Goal: Task Accomplishment & Management: Complete application form

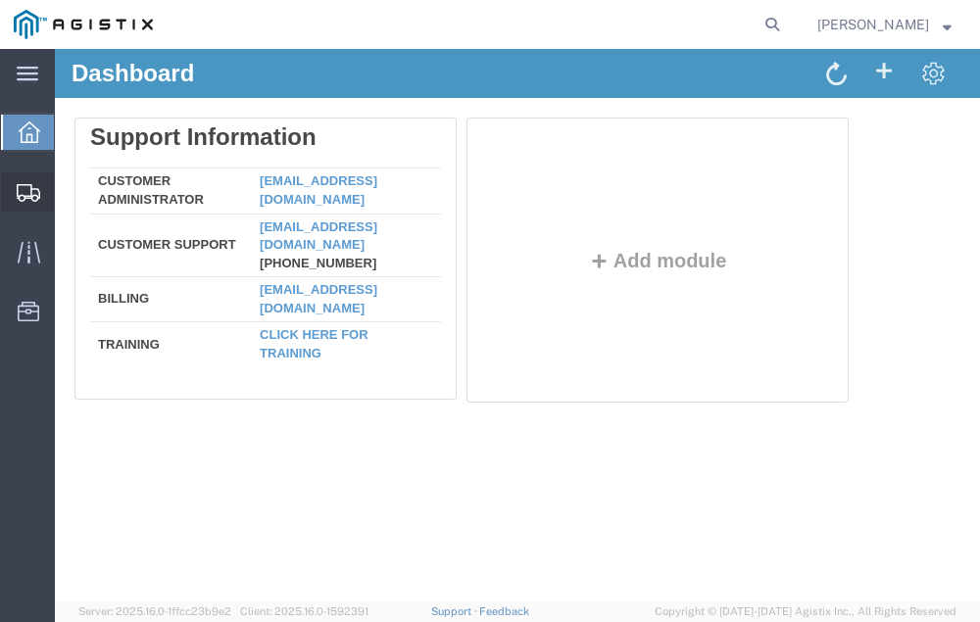
click at [0, 0] on span "Shipment Manager" at bounding box center [0, 0] width 0 height 0
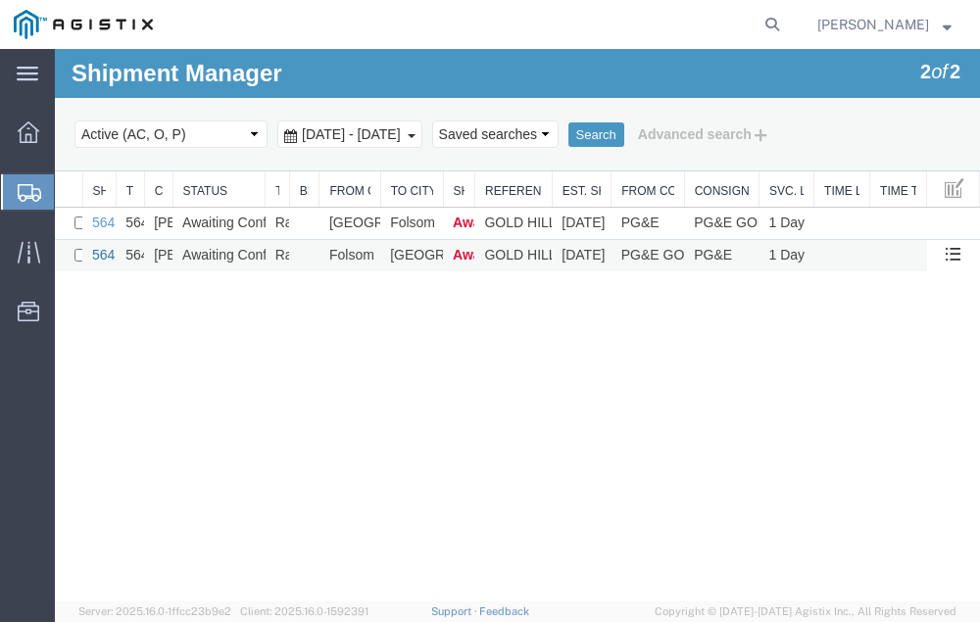
click at [99, 255] on link "56483626" at bounding box center [122, 255] width 61 height 16
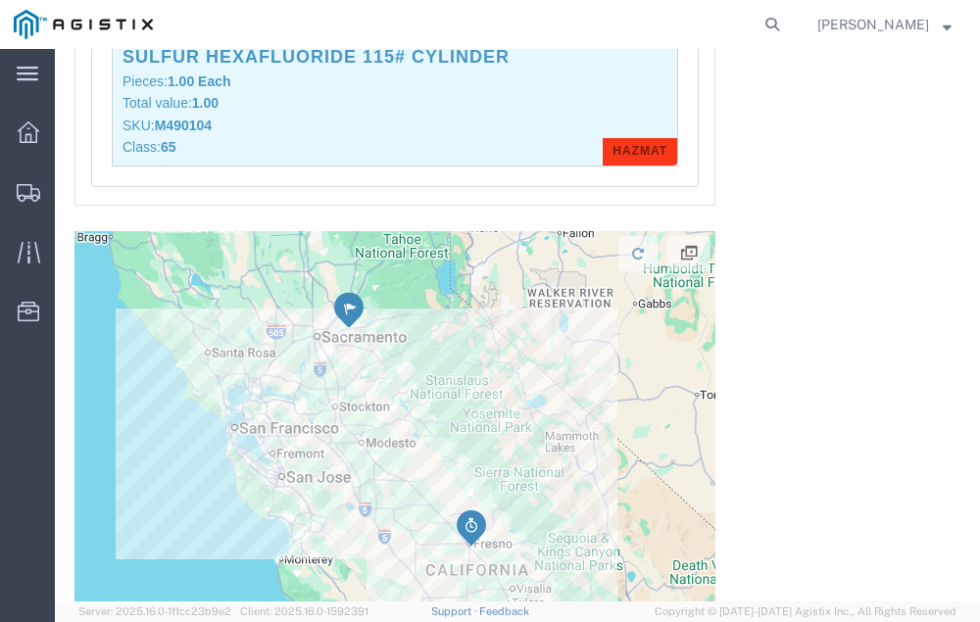
scroll to position [2251, 0]
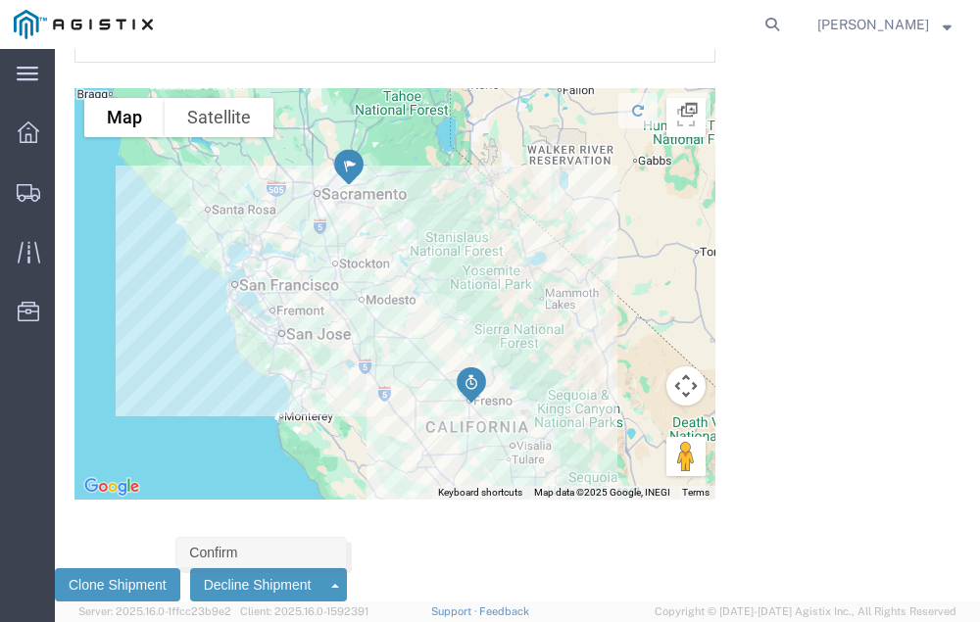
click link "Confirm"
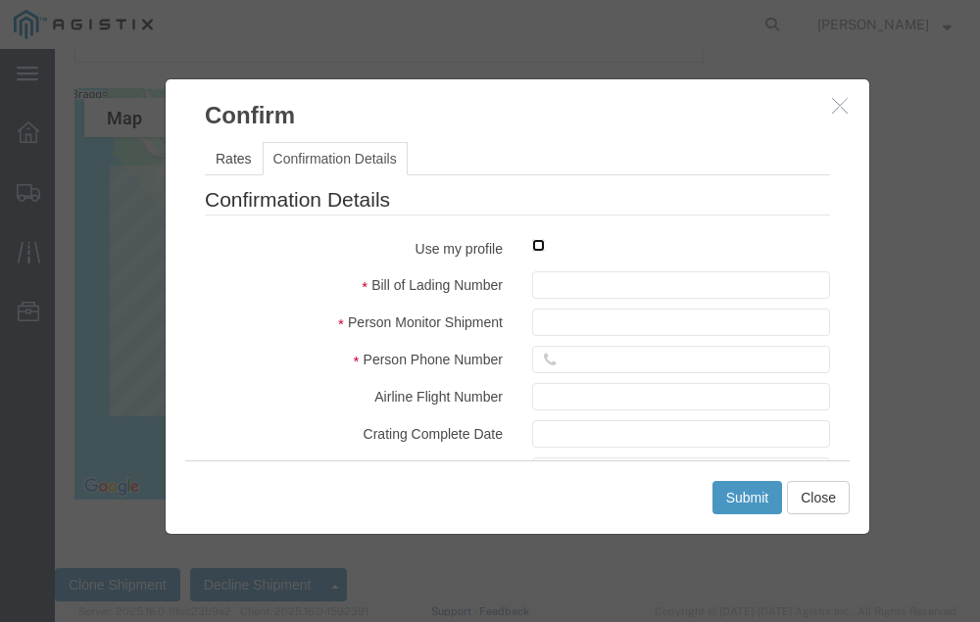
click input "checkbox"
checkbox input "true"
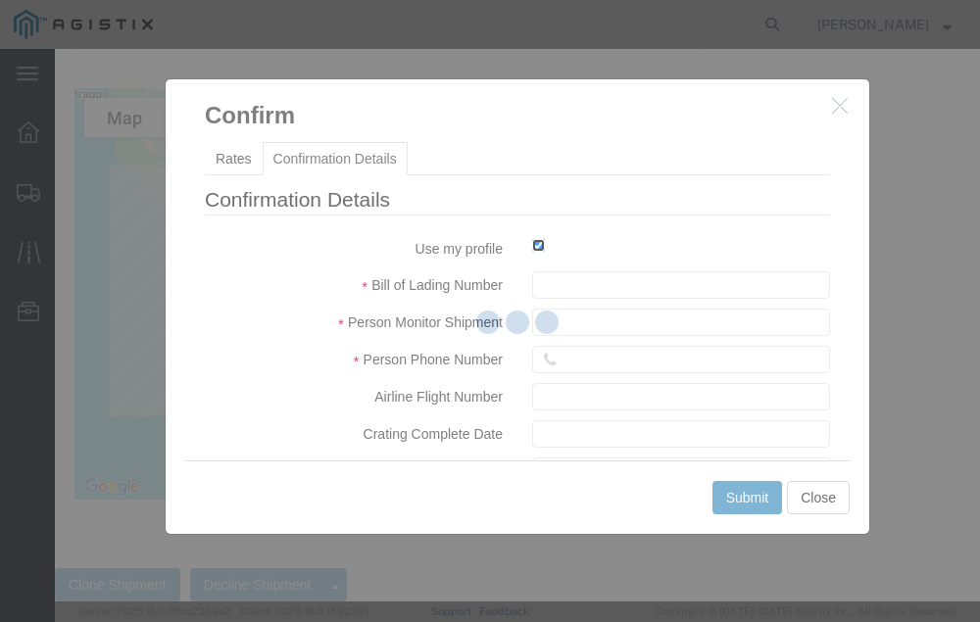
type input "[PERSON_NAME]"
type input "[PHONE_NUMBER]"
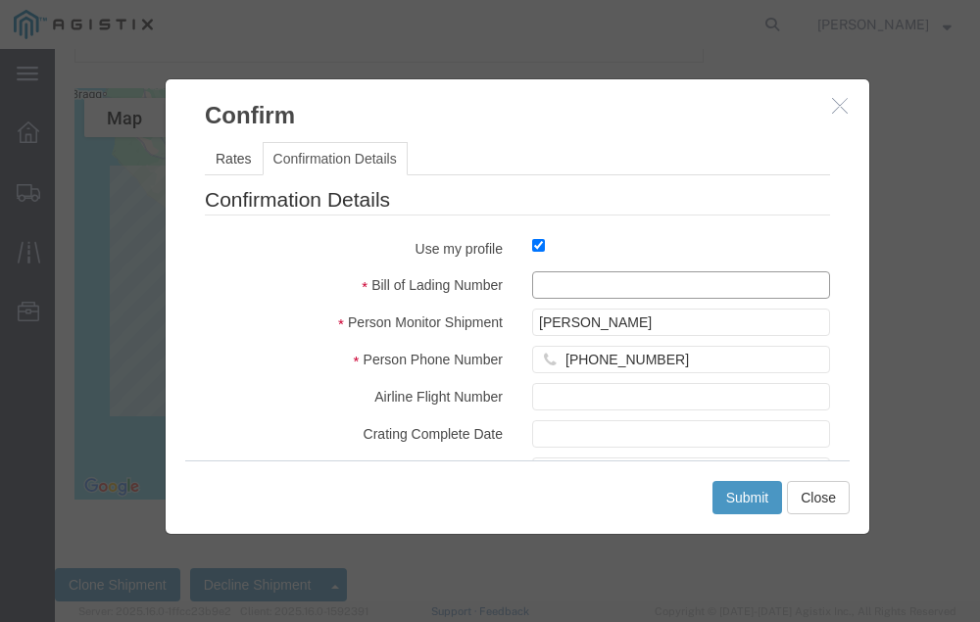
click input "text"
type input "56483626"
click button "Submit"
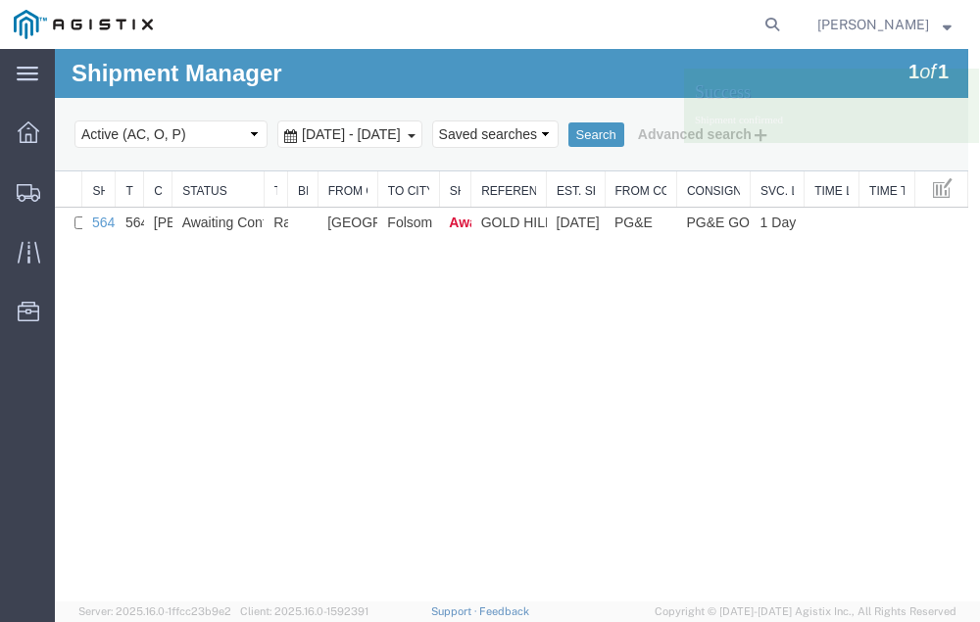
scroll to position [0, 0]
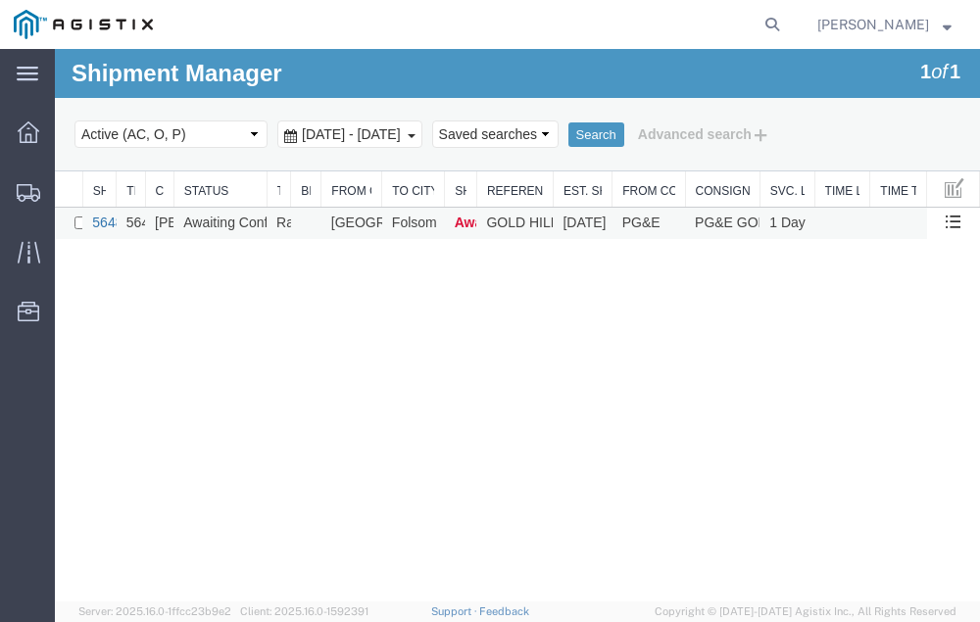
click at [103, 215] on link "56483669" at bounding box center [122, 223] width 61 height 16
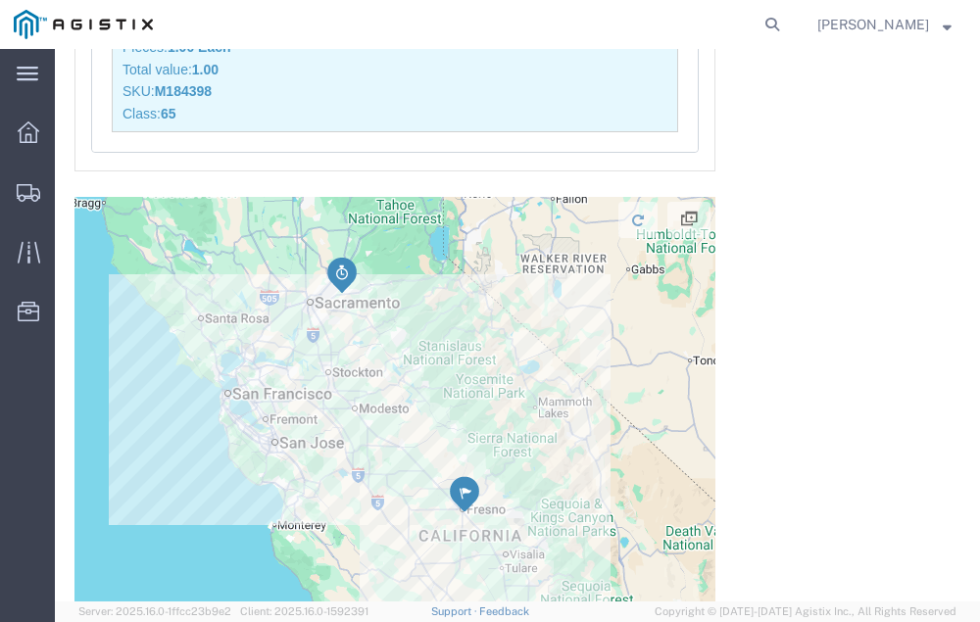
scroll to position [2251, 0]
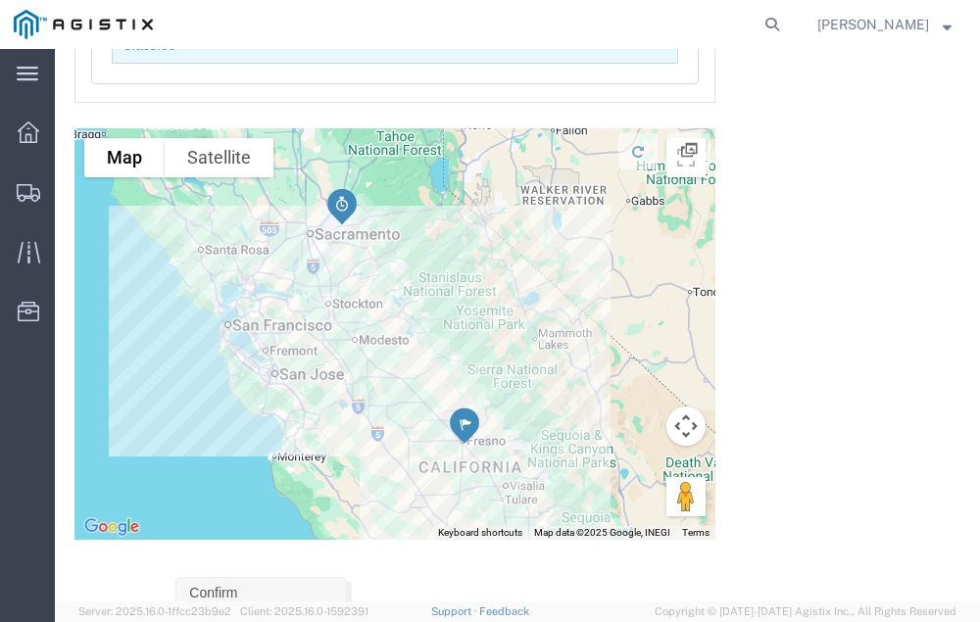
click link "Confirm"
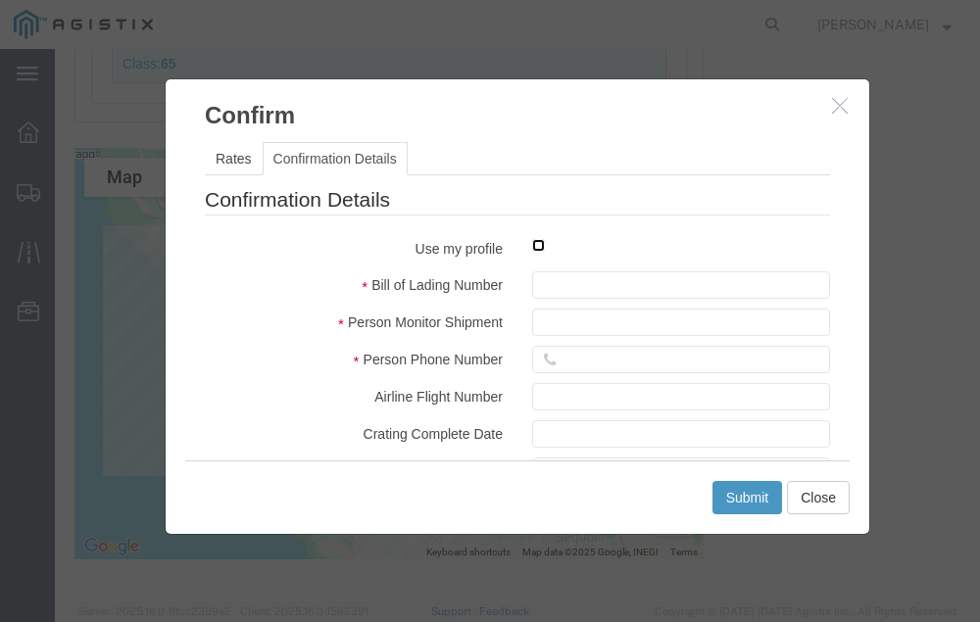
click input "checkbox"
checkbox input "true"
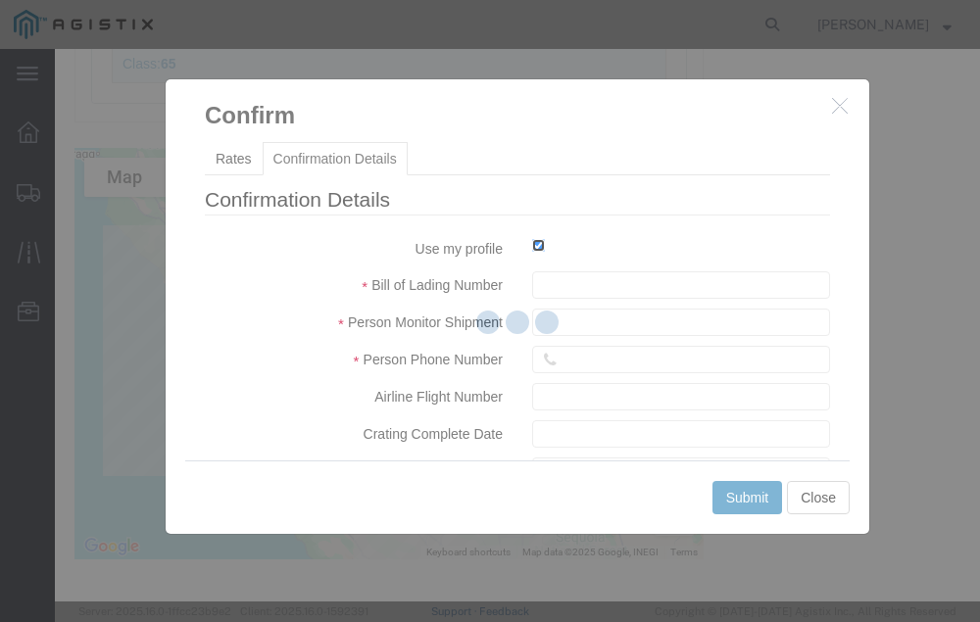
type input "[PERSON_NAME]"
type input "[PHONE_NUMBER]"
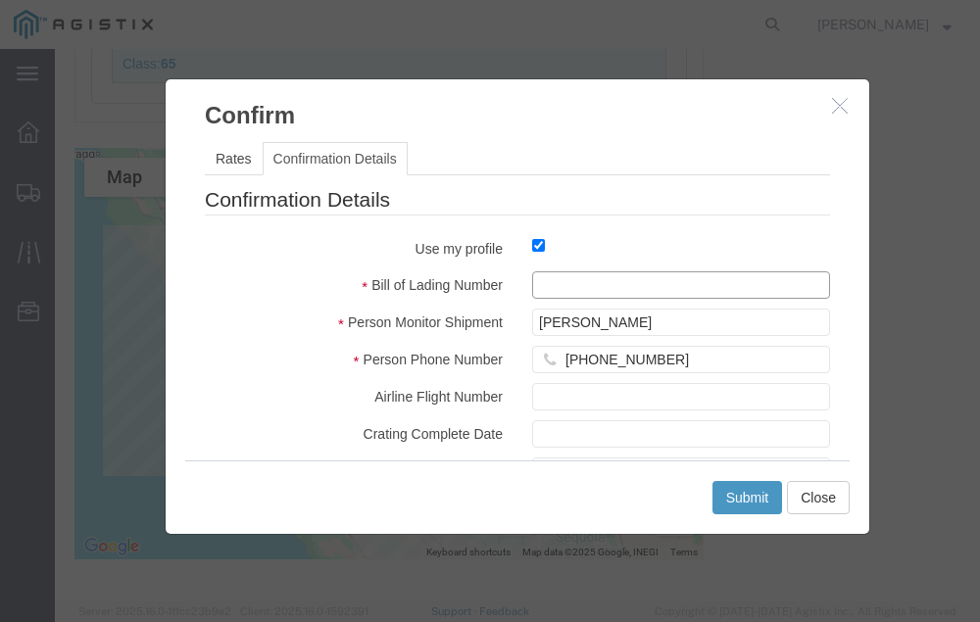
click input "text"
type input "56483669"
click button "Submit"
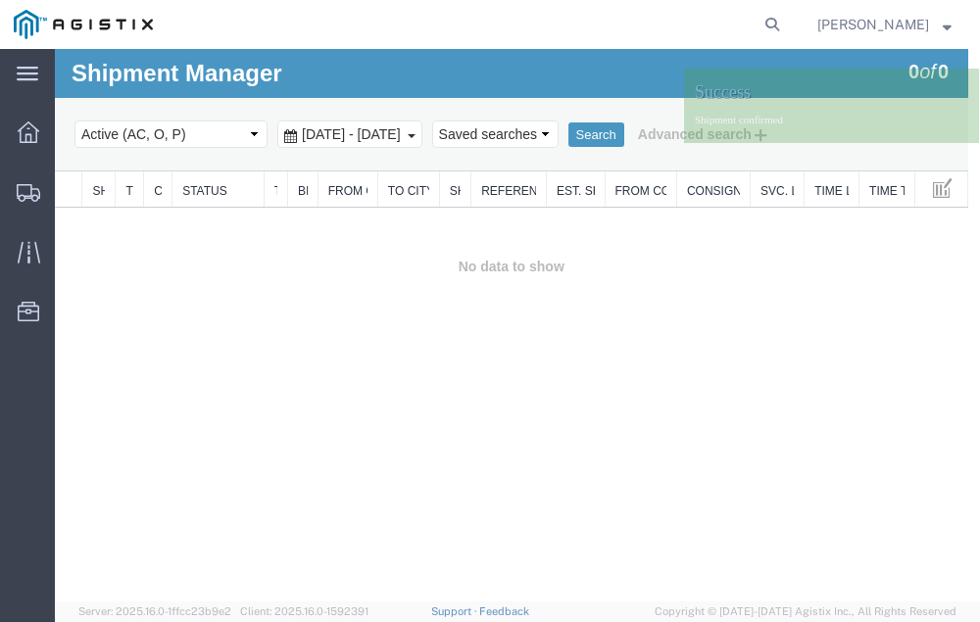
scroll to position [0, 0]
